Goal: Transaction & Acquisition: Purchase product/service

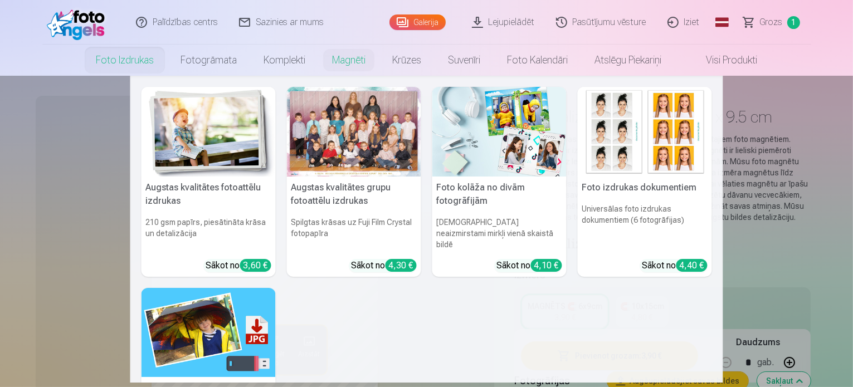
click at [127, 55] on link "Foto izdrukas" at bounding box center [124, 60] width 85 height 31
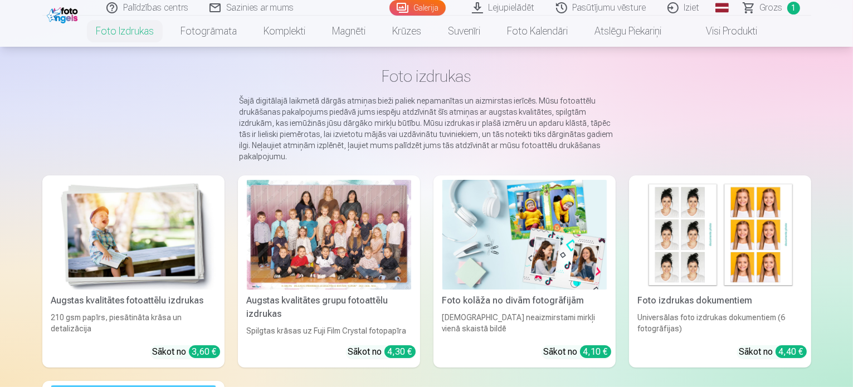
scroll to position [111, 0]
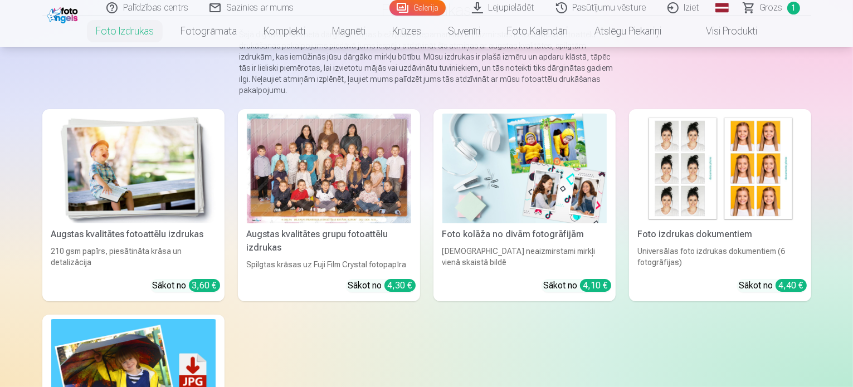
click at [333, 198] on div at bounding box center [329, 169] width 164 height 110
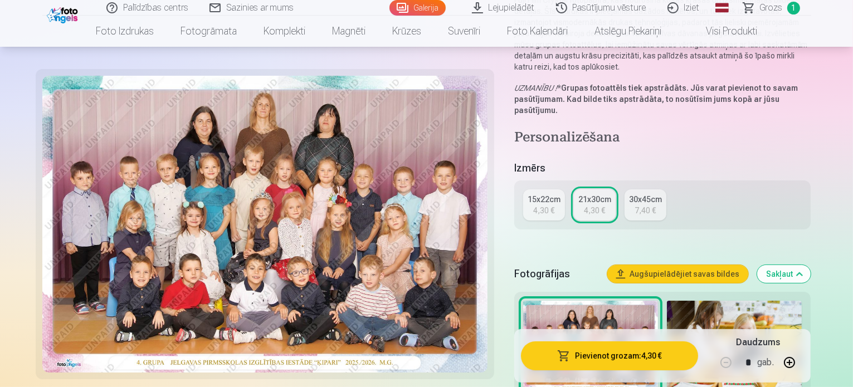
scroll to position [167, 0]
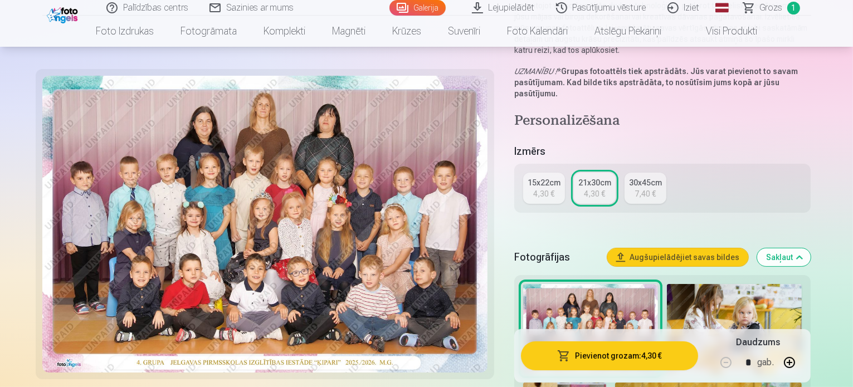
click at [630, 348] on button "Pievienot grozam : 4,30 €" at bounding box center [610, 355] width 178 height 29
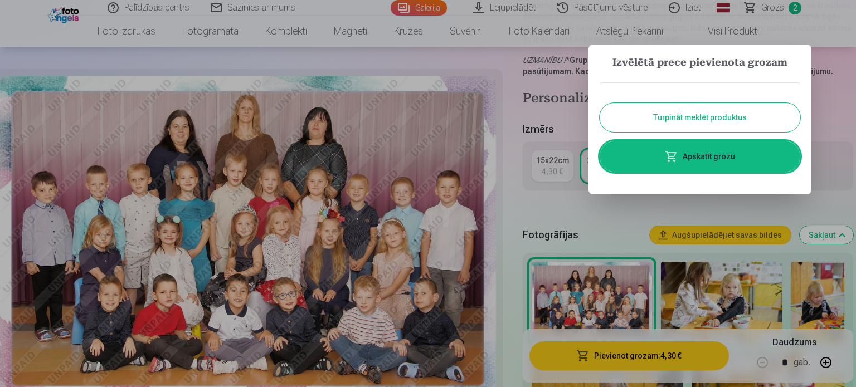
click at [678, 122] on button "Turpināt meklēt produktus" at bounding box center [699, 117] width 201 height 29
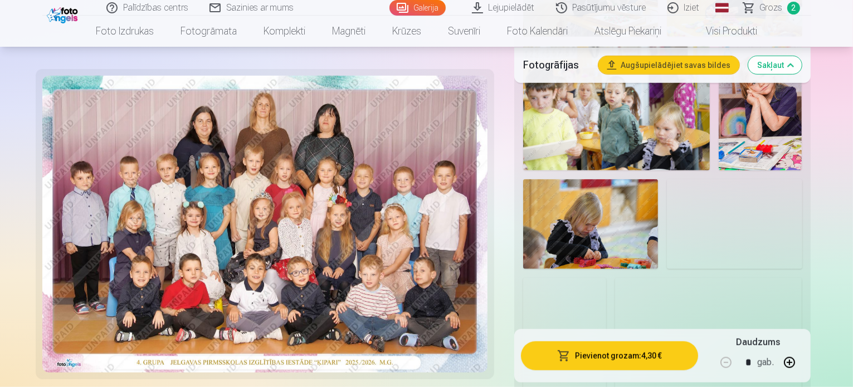
scroll to position [891, 0]
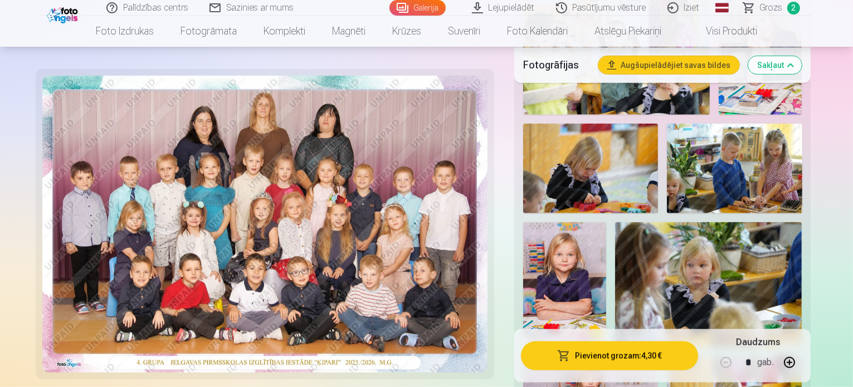
click at [773, 8] on span "Grozs" at bounding box center [771, 7] width 23 height 13
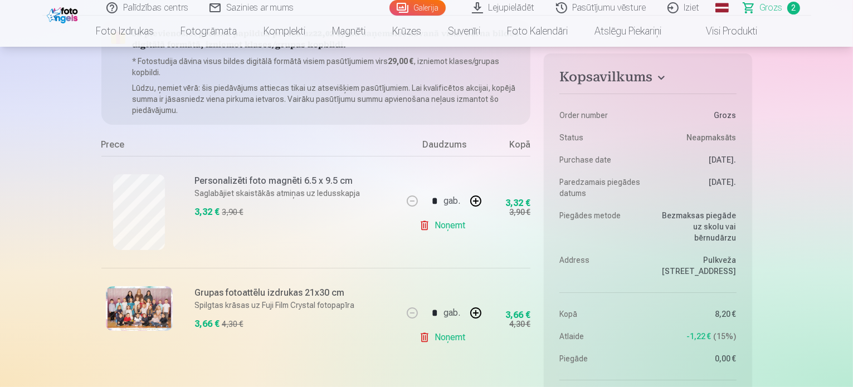
scroll to position [111, 0]
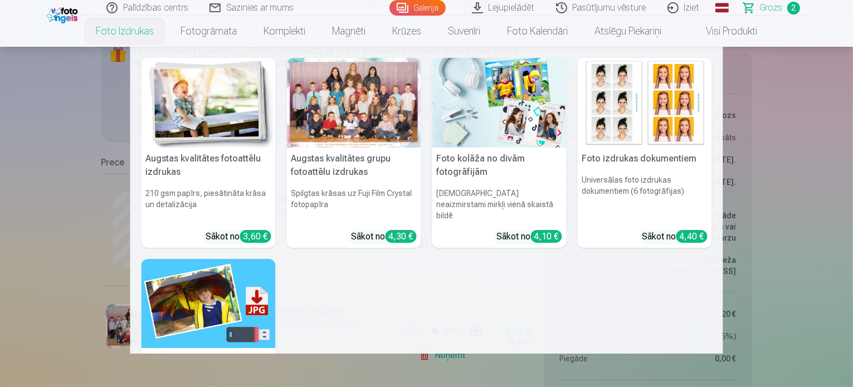
click at [139, 34] on link "Foto izdrukas" at bounding box center [124, 31] width 85 height 31
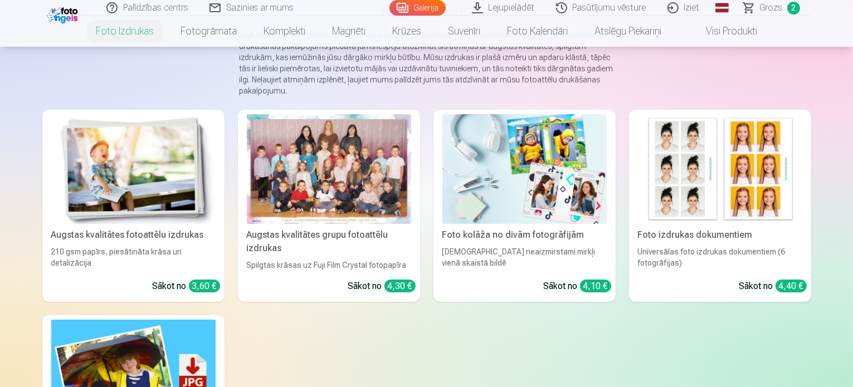
scroll to position [111, 0]
click at [307, 192] on div at bounding box center [329, 169] width 164 height 110
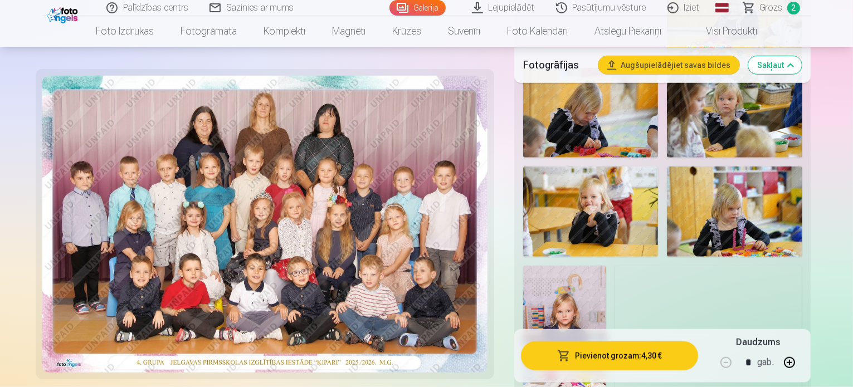
scroll to position [947, 0]
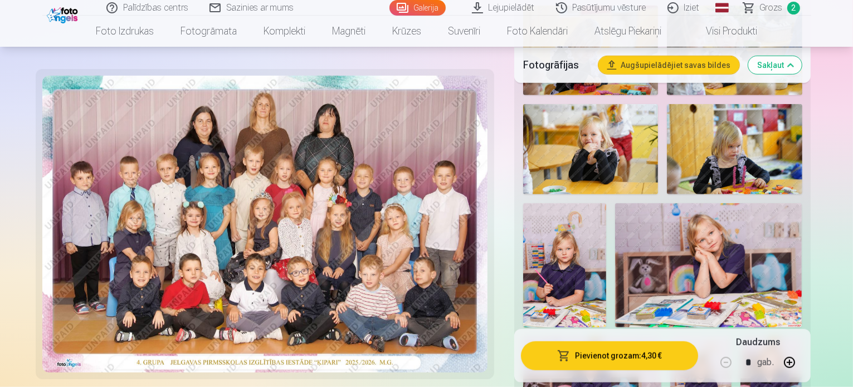
click at [689, 336] on img at bounding box center [700, 382] width 61 height 92
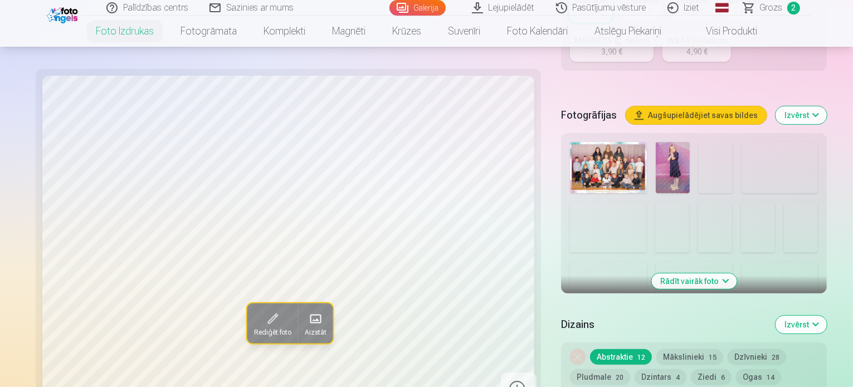
scroll to position [390, 0]
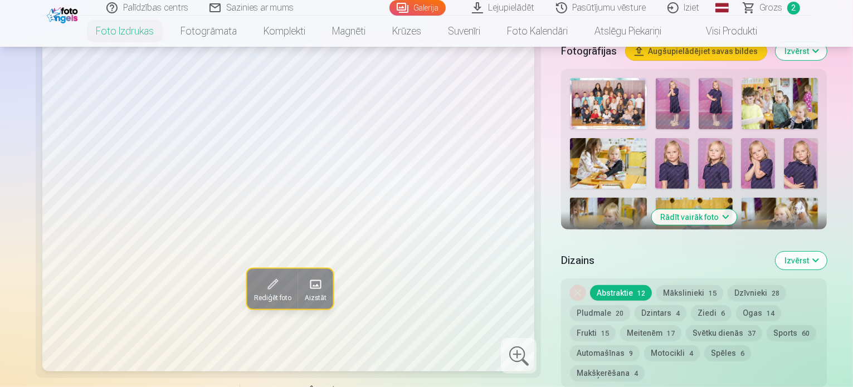
click at [733, 198] on img at bounding box center [694, 223] width 77 height 51
click at [670, 209] on button "Rādīt vairāk foto" at bounding box center [693, 217] width 85 height 16
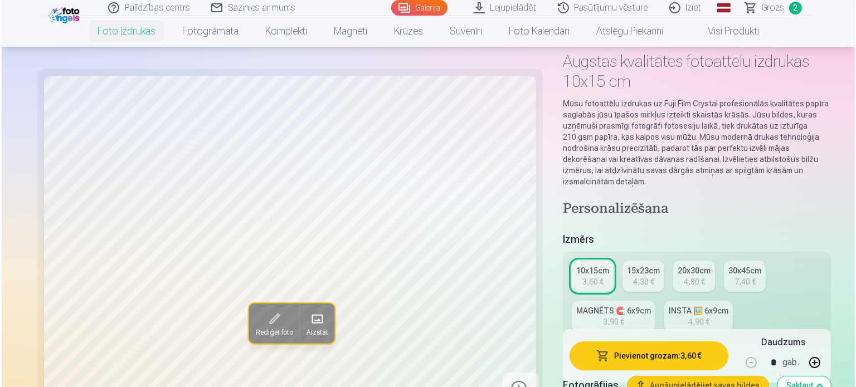
scroll to position [111, 0]
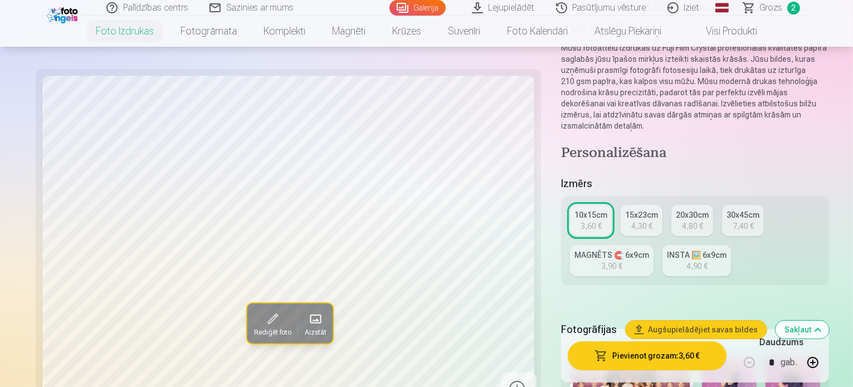
click at [660, 357] on button "Pievienot grozam : 3,60 €" at bounding box center [647, 355] width 159 height 29
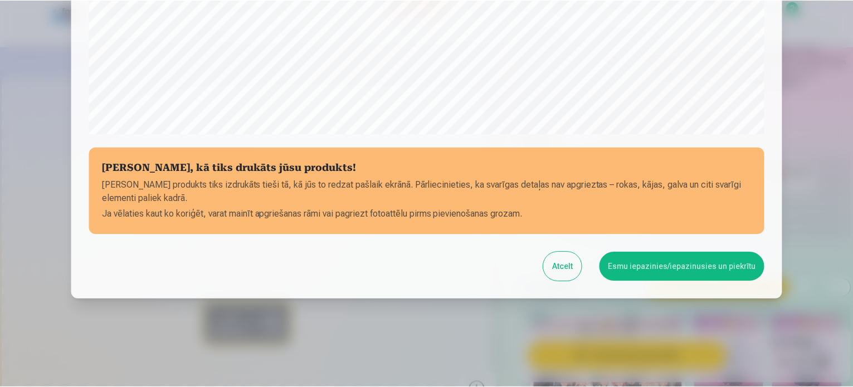
scroll to position [414, 0]
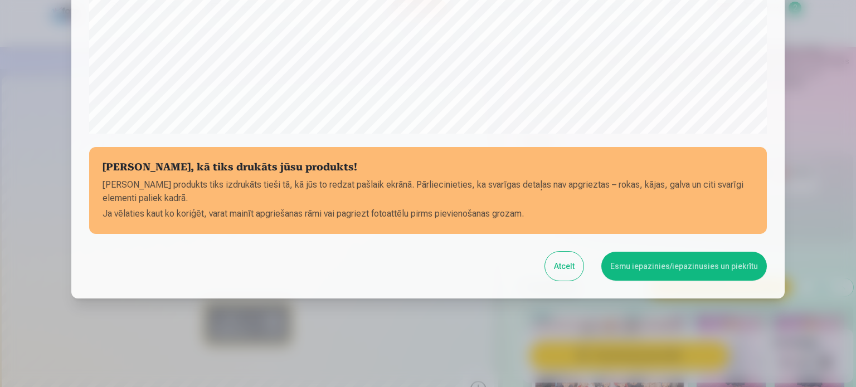
click at [668, 272] on button "Esmu iepazinies/iepazinusies un piekrītu" at bounding box center [683, 266] width 165 height 29
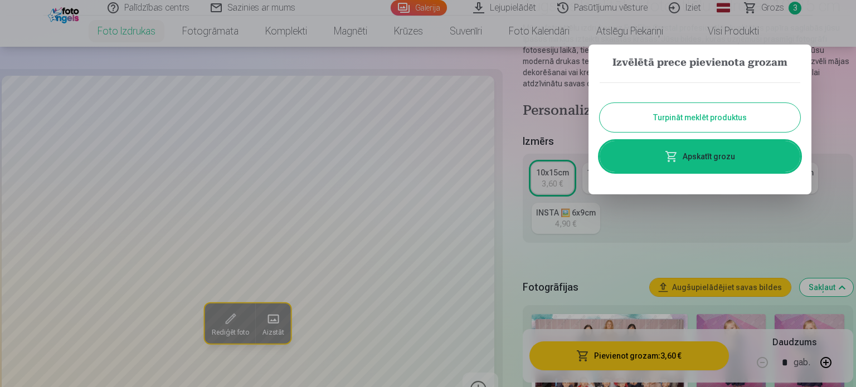
click at [722, 153] on link "Apskatīt grozu" at bounding box center [699, 156] width 201 height 31
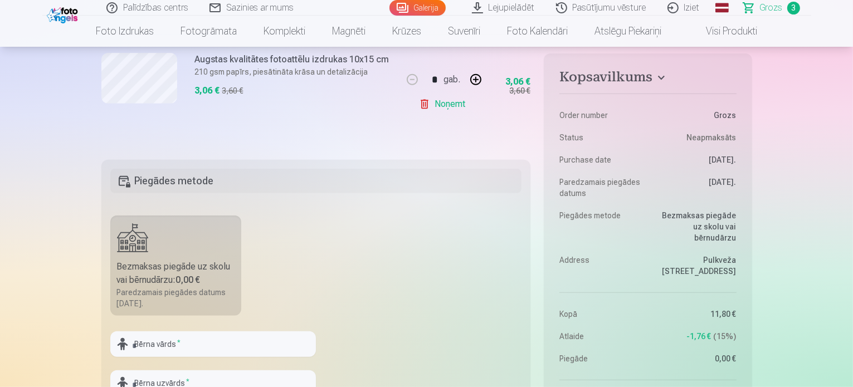
scroll to position [557, 0]
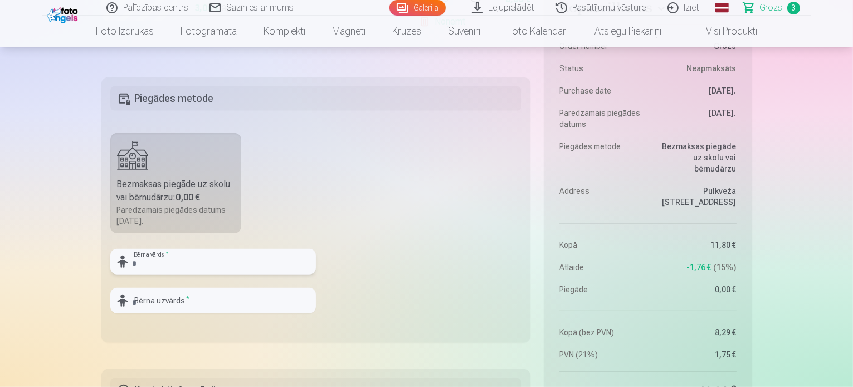
click at [201, 262] on input "text" at bounding box center [213, 262] width 206 height 26
type input "******"
click at [192, 307] on input "text" at bounding box center [213, 301] width 206 height 26
type input "*******"
click at [375, 216] on fieldset "Piegādes metode Bezmaksas piegāde uz skolu vai bērnudārzu : 0,00 € Paredzamais …" at bounding box center [315, 209] width 429 height 265
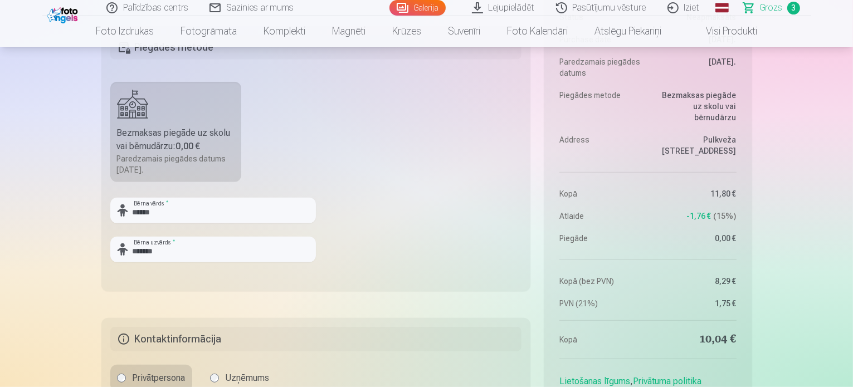
scroll to position [724, 0]
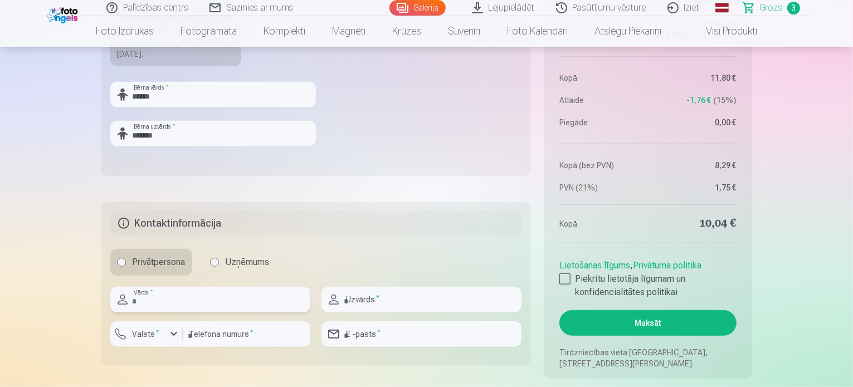
click at [198, 301] on input "text" at bounding box center [210, 300] width 200 height 26
type input "*****"
type input "*******"
type input "********"
type input "**********"
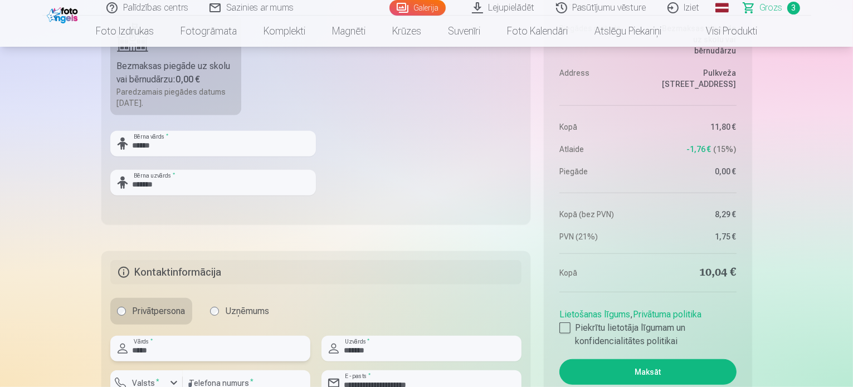
scroll to position [780, 0]
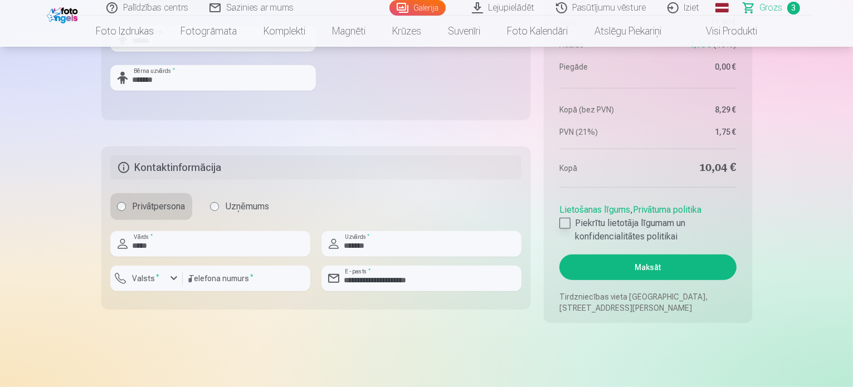
click at [563, 222] on div at bounding box center [564, 223] width 11 height 11
click at [636, 265] on button "Maksāt" at bounding box center [647, 268] width 177 height 26
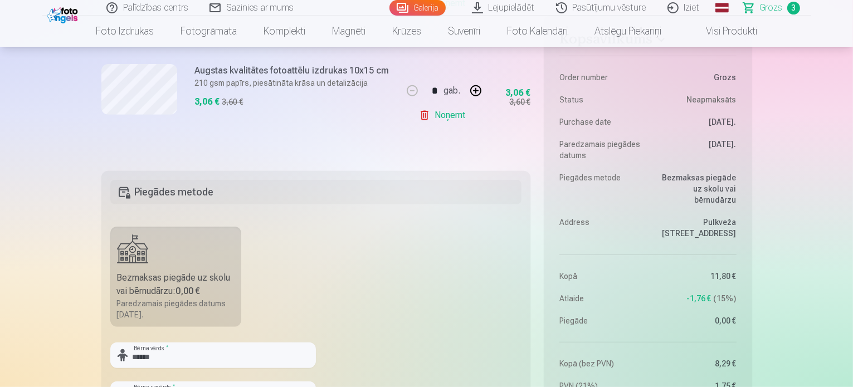
scroll to position [446, 0]
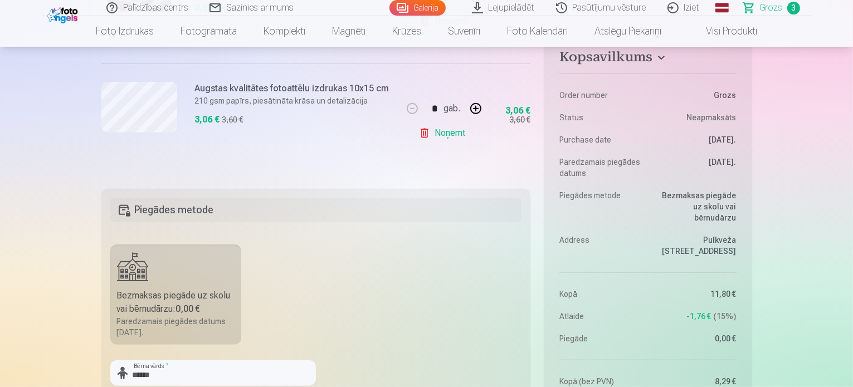
click at [214, 295] on div "Bezmaksas piegāde uz skolu vai bērnudārzu : 0,00 €" at bounding box center [176, 302] width 118 height 27
click at [180, 201] on h5 "Piegādes metode" at bounding box center [316, 210] width 412 height 25
click at [187, 207] on h5 "Piegādes metode" at bounding box center [316, 210] width 412 height 25
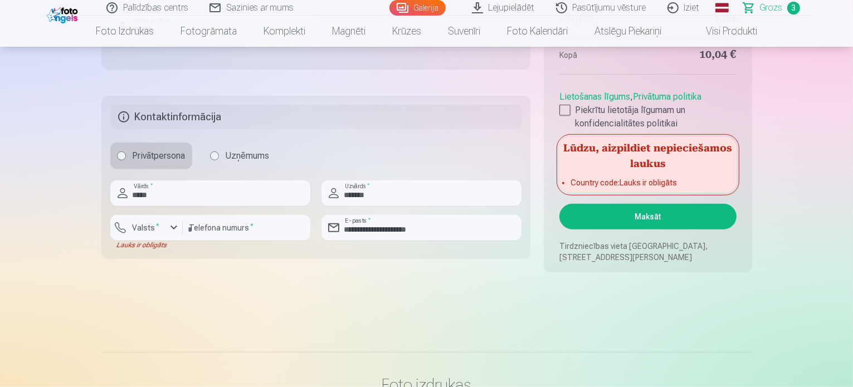
scroll to position [836, 0]
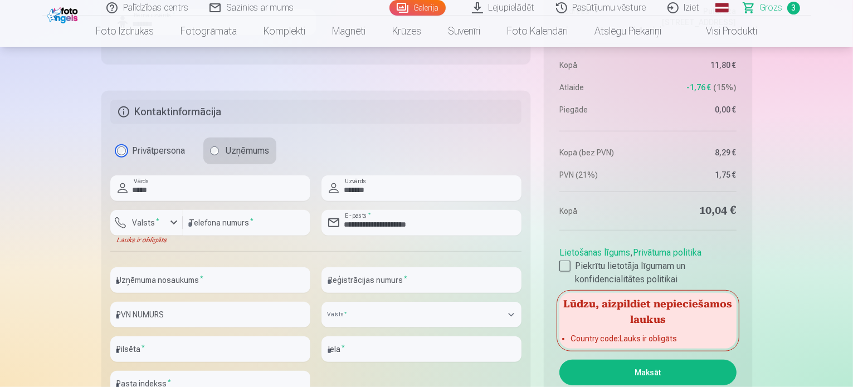
click at [118, 147] on label "Privātpersona" at bounding box center [151, 151] width 82 height 27
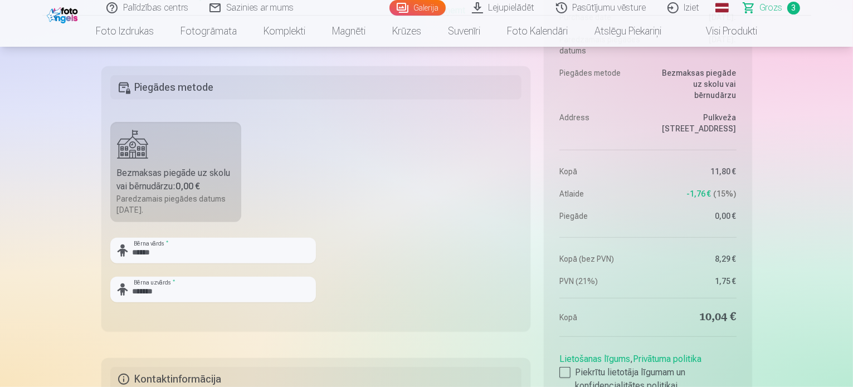
scroll to position [501, 0]
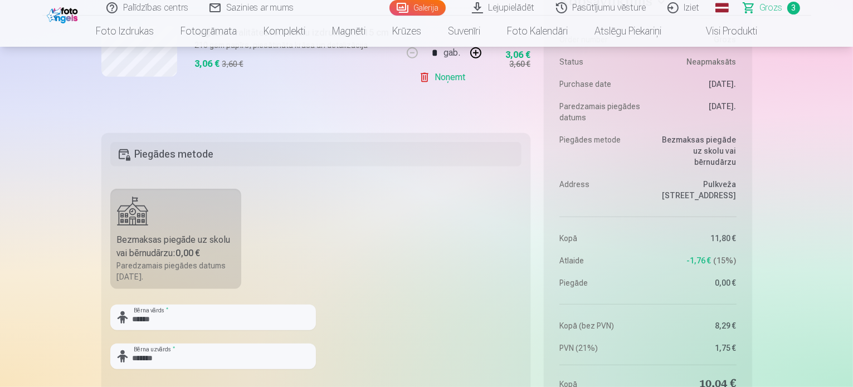
click at [173, 196] on label "Bezmaksas piegāde uz skolu vai bērnudārzu : 0,00 € Paredzamais piegādes datums …" at bounding box center [175, 239] width 131 height 100
drag, startPoint x: 178, startPoint y: 216, endPoint x: 178, endPoint y: 203, distance: 13.4
click at [178, 209] on label "Bezmaksas piegāde uz skolu vai bērnudārzu : 0,00 € Paredzamais piegādes datums …" at bounding box center [175, 239] width 131 height 100
click at [199, 154] on h5 "Piegādes metode" at bounding box center [316, 154] width 412 height 25
click at [158, 159] on h5 "Piegādes metode" at bounding box center [316, 154] width 412 height 25
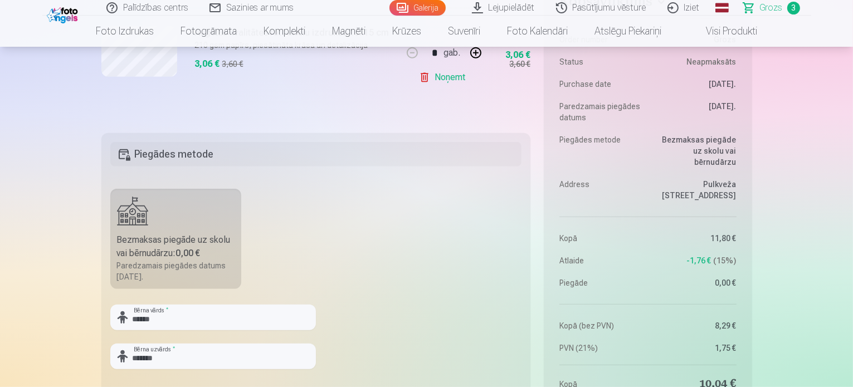
click at [174, 226] on label "Bezmaksas piegāde uz skolu vai bērnudārzu : 0,00 € Paredzamais piegādes datums …" at bounding box center [175, 239] width 131 height 100
click at [203, 254] on div "Bezmaksas piegāde uz skolu vai bērnudārzu : 0,00 €" at bounding box center [176, 246] width 118 height 27
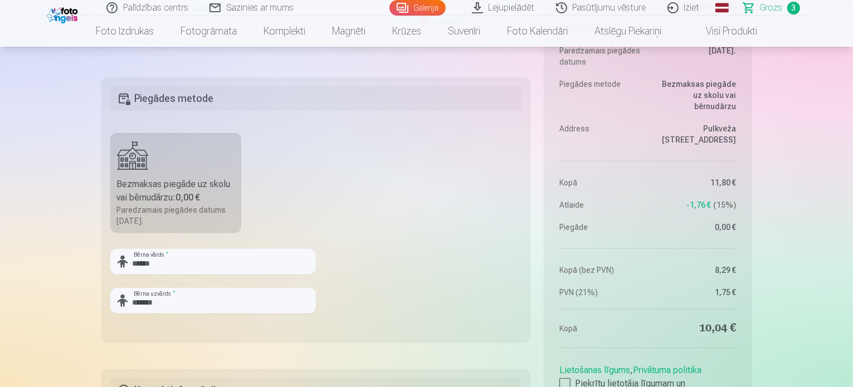
scroll to position [724, 0]
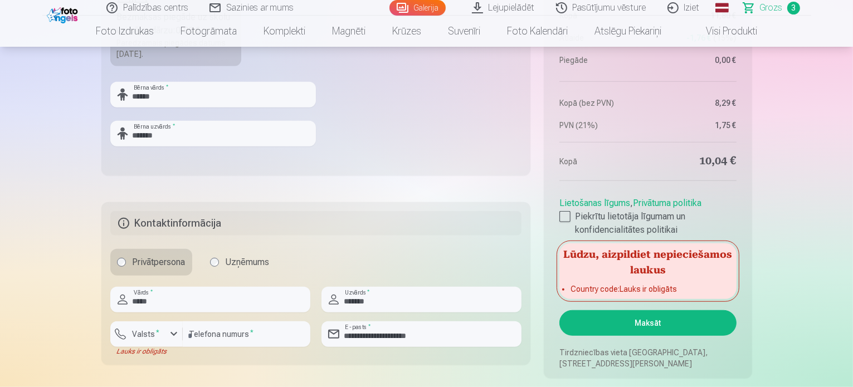
click at [615, 323] on button "Maksāt" at bounding box center [647, 323] width 177 height 26
click at [646, 321] on button "Maksāt" at bounding box center [647, 323] width 177 height 26
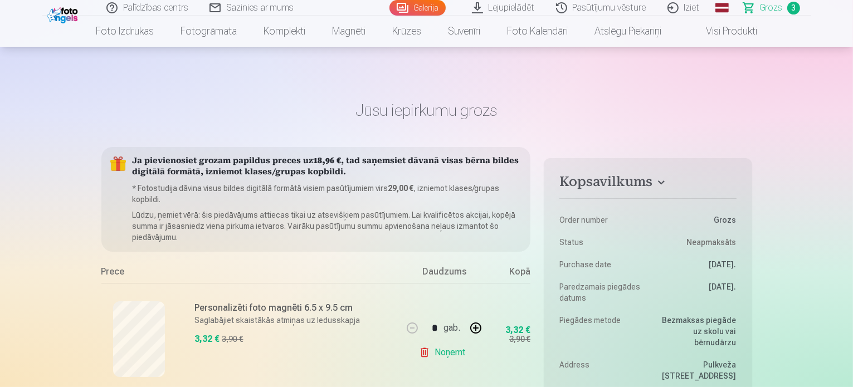
scroll to position [0, 0]
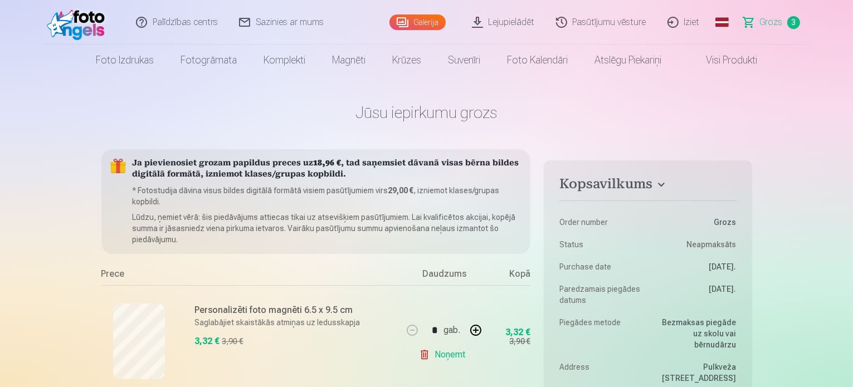
click at [782, 17] on span "Grozs" at bounding box center [771, 22] width 23 height 13
click at [775, 21] on span "Grozs" at bounding box center [771, 22] width 23 height 13
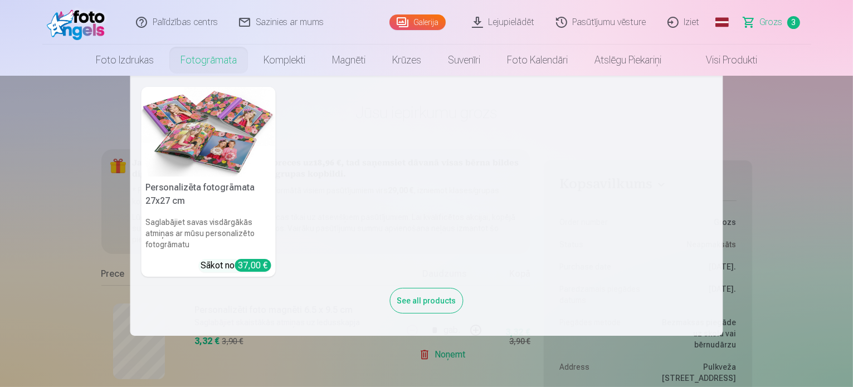
click at [770, 164] on nav "Personalizēta fotogrāmata 27x27 cm Saglabājiet savas visdārgākās atmiņas ar mūs…" at bounding box center [426, 206] width 853 height 260
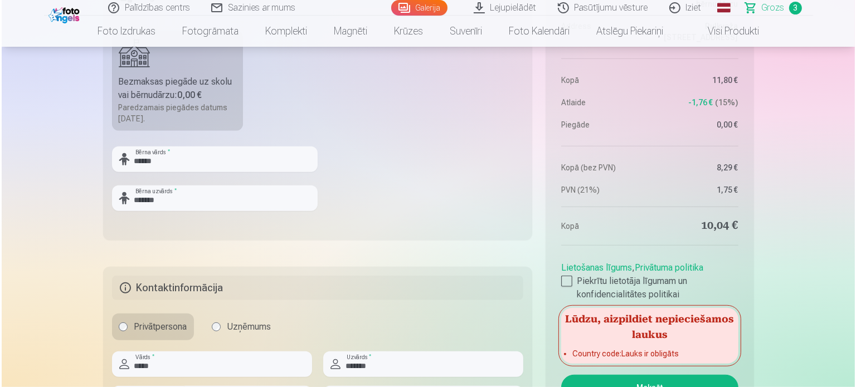
scroll to position [780, 0]
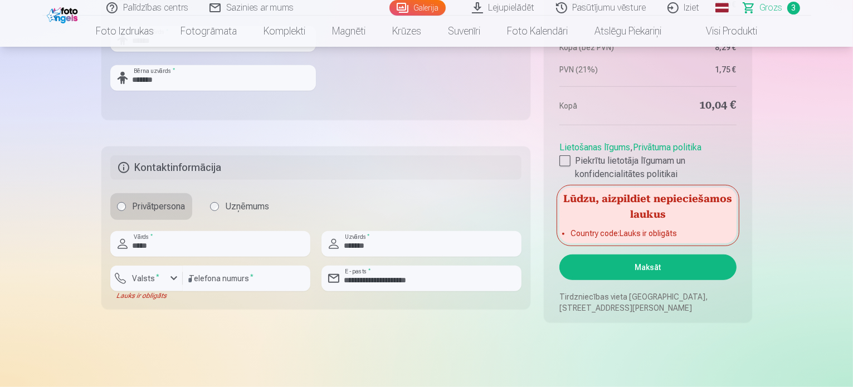
click at [624, 212] on h5 "Lūdzu, aizpildiet nepieciešamos laukus" at bounding box center [647, 206] width 177 height 36
click at [659, 228] on li "Country code : Lauks ir obligāts" at bounding box center [647, 233] width 154 height 11
click at [410, 249] on input "*******" at bounding box center [421, 244] width 200 height 26
click at [227, 284] on input "********" at bounding box center [247, 279] width 128 height 26
click at [172, 281] on div "button" at bounding box center [173, 278] width 13 height 13
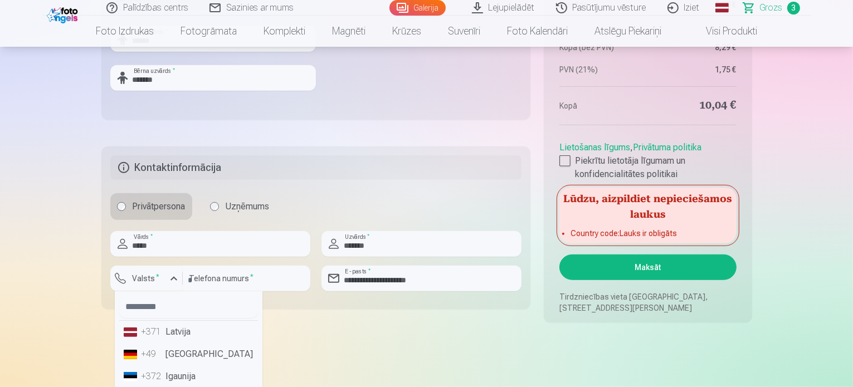
click at [165, 336] on li "+371 Latvija" at bounding box center [188, 332] width 139 height 22
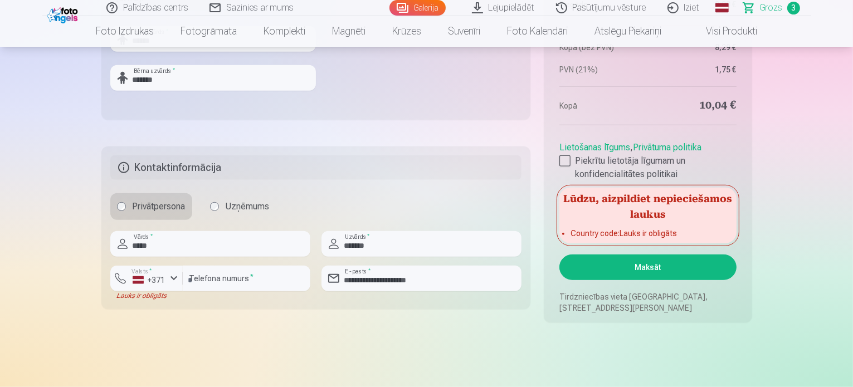
click at [613, 264] on button "Maksāt" at bounding box center [647, 268] width 177 height 26
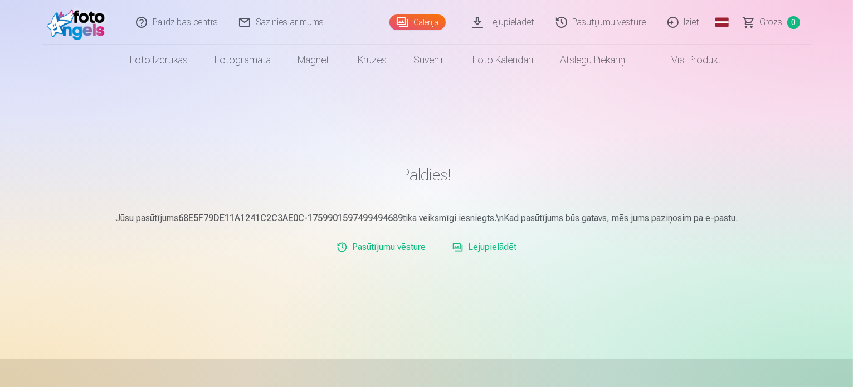
click at [690, 23] on link "Iziet" at bounding box center [683, 22] width 53 height 45
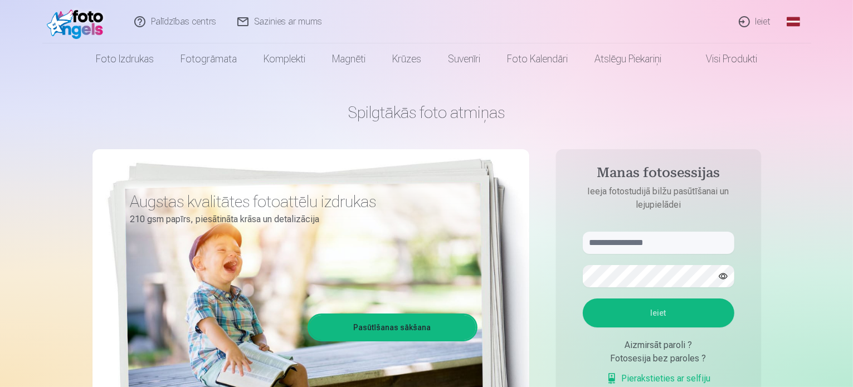
scroll to position [111, 0]
